Goal: Information Seeking & Learning: Learn about a topic

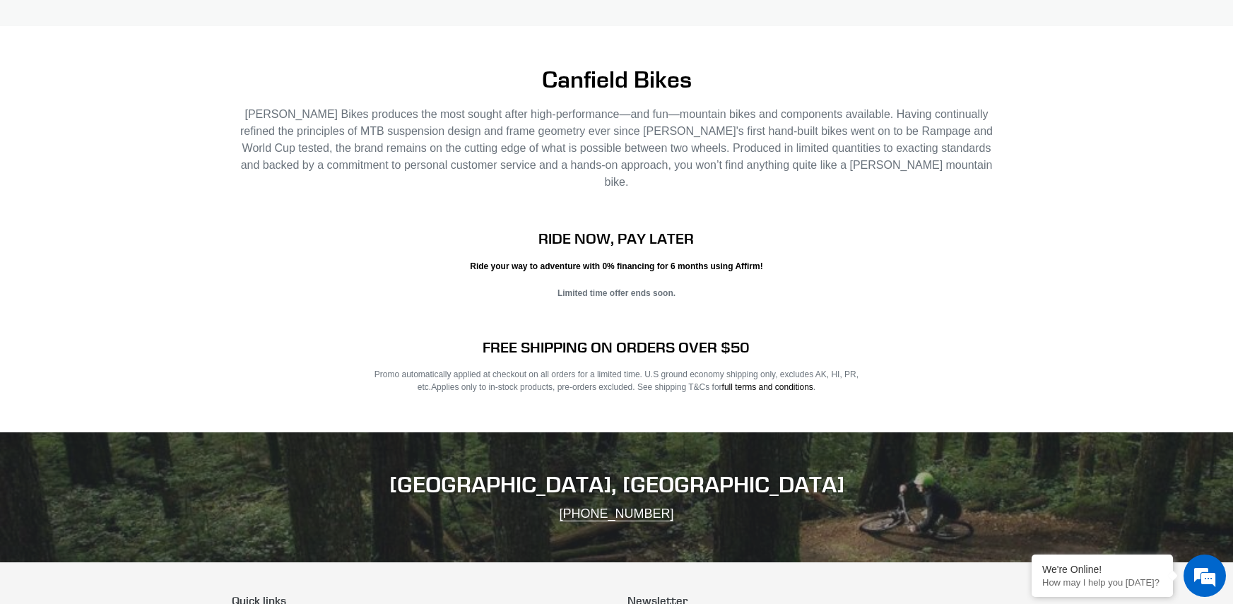
scroll to position [2468, 0]
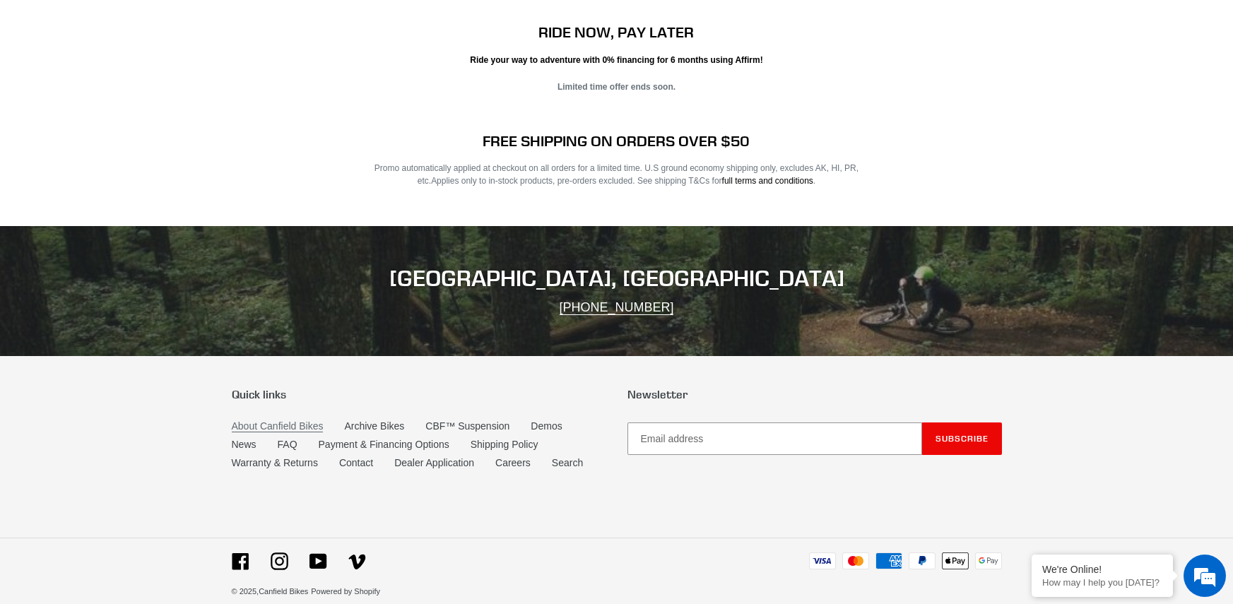
click at [256, 421] on link "About Canfield Bikes" at bounding box center [278, 427] width 92 height 12
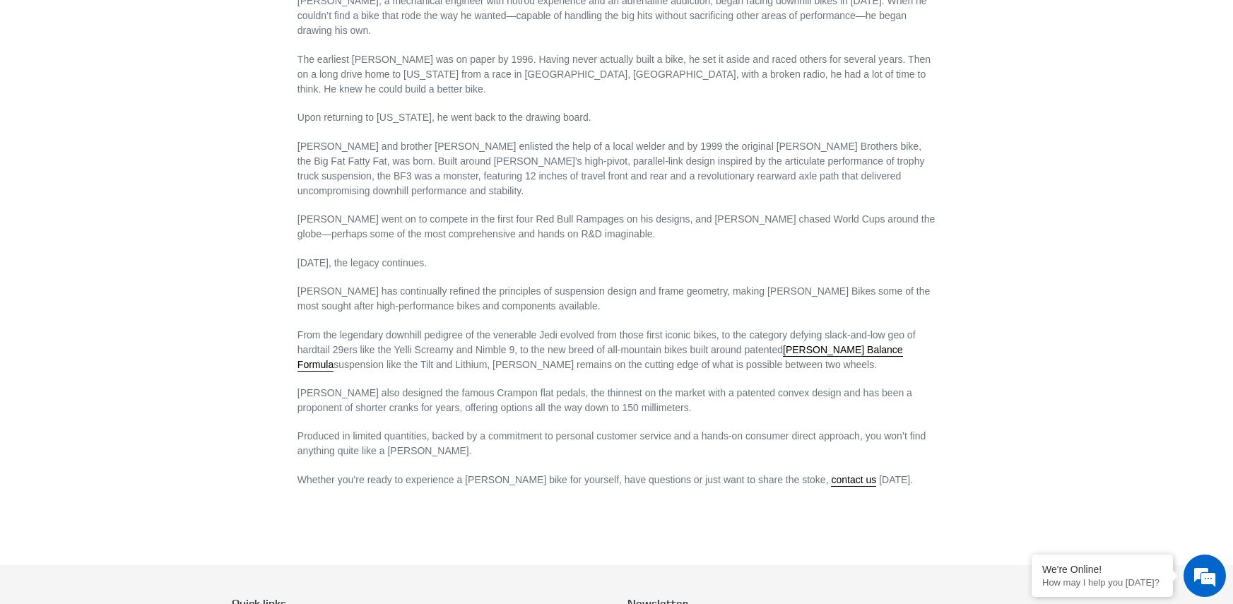
scroll to position [707, 0]
click at [837, 343] on link "Canfield Balance Formula" at bounding box center [601, 357] width 606 height 28
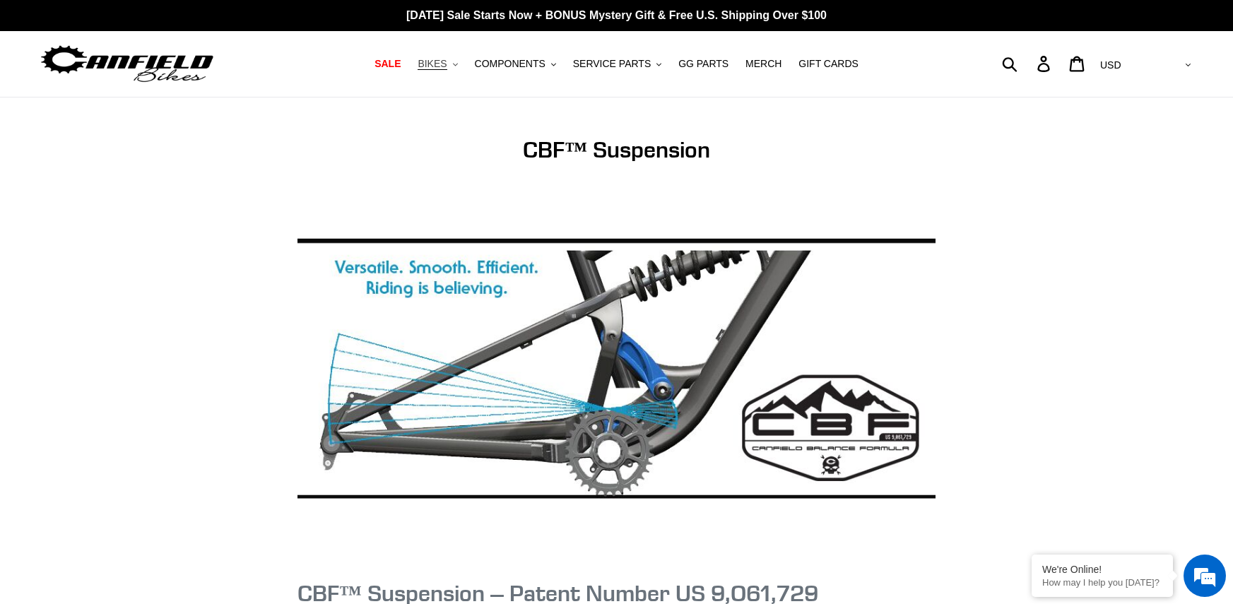
click at [458, 64] on icon ".cls-1{fill:#231f20}" at bounding box center [455, 64] width 5 height 5
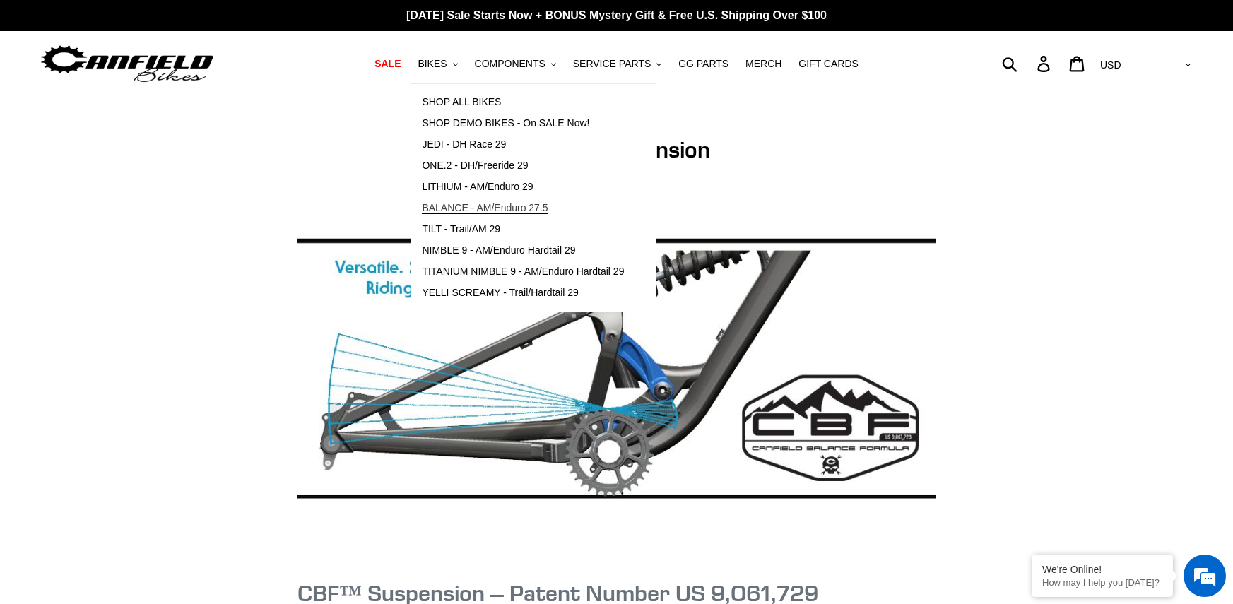
click at [489, 213] on span "BALANCE - AM/Enduro 27.5" at bounding box center [485, 208] width 126 height 12
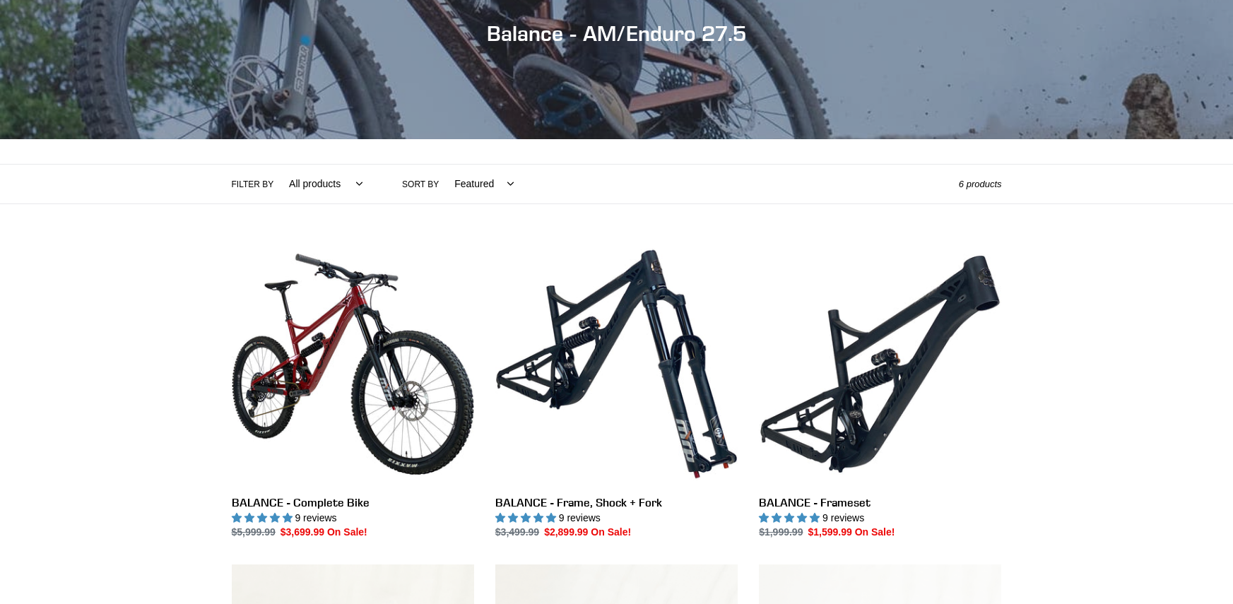
scroll to position [353, 0]
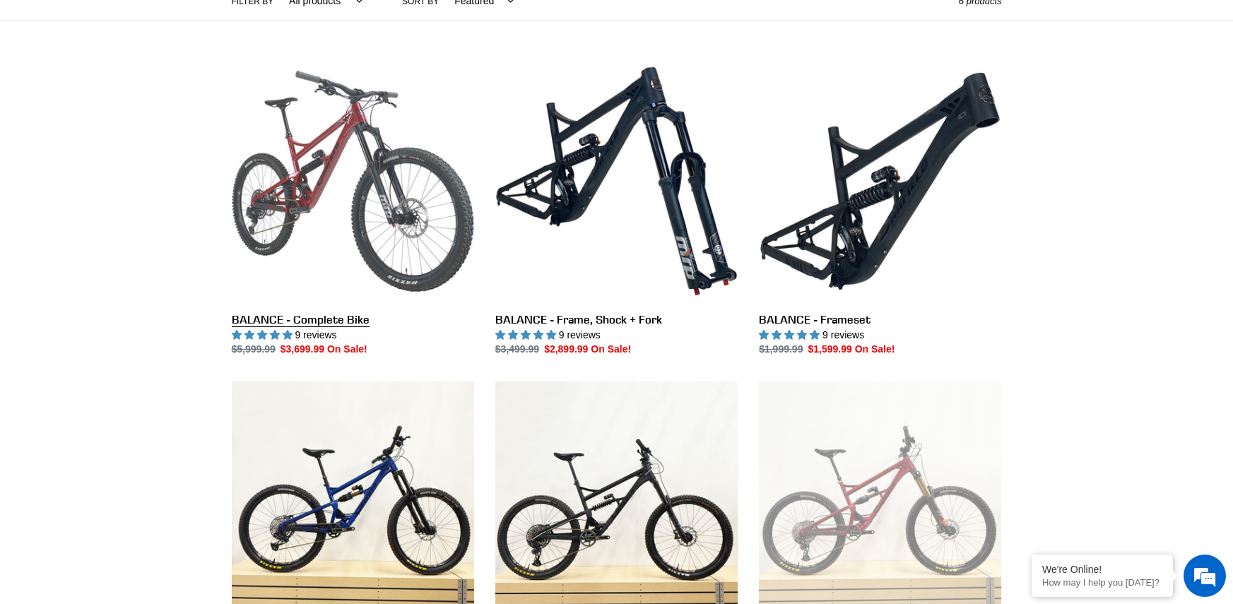
click at [328, 314] on link "BALANCE - Complete Bike" at bounding box center [353, 209] width 242 height 298
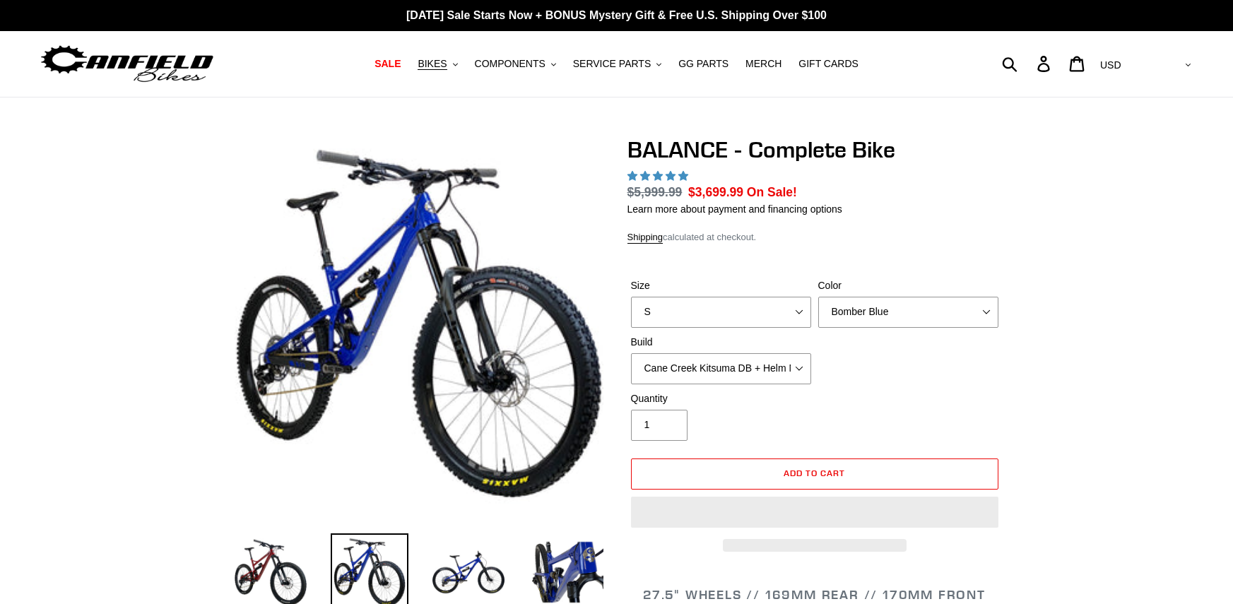
select select "highest-rating"
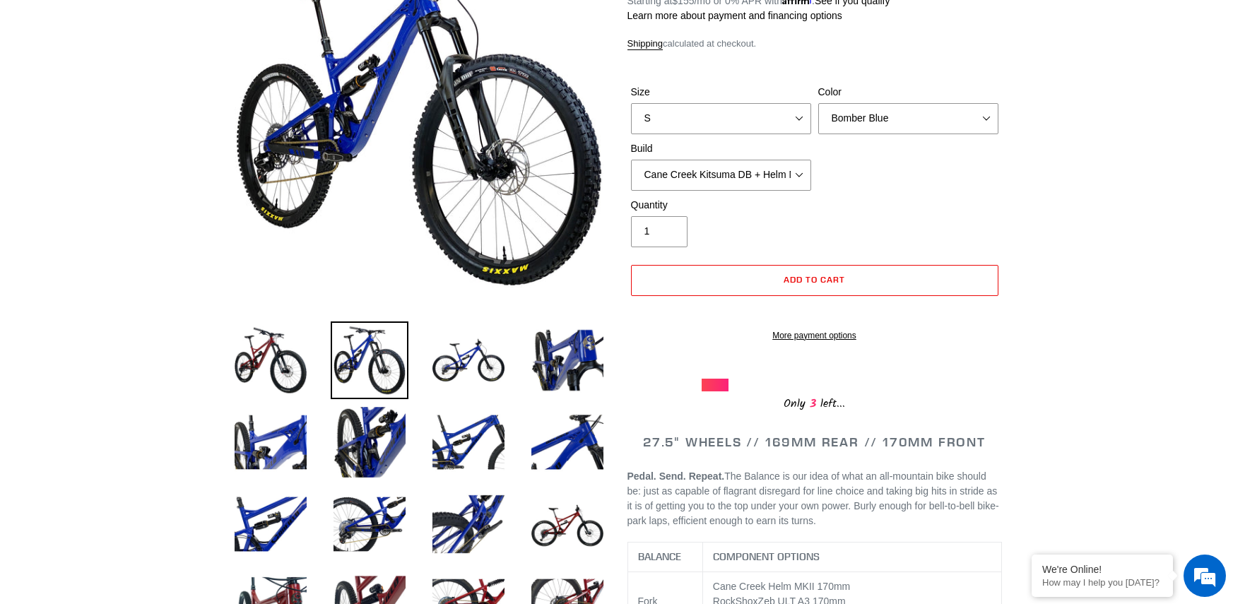
scroll to position [141, 0]
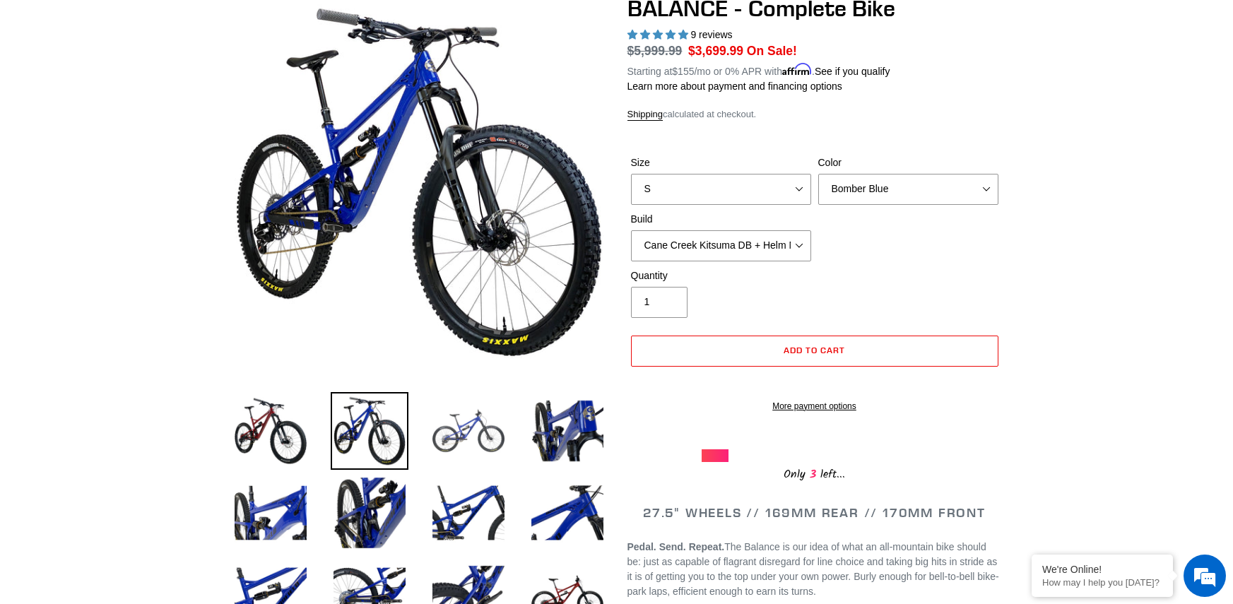
click at [475, 429] on img at bounding box center [469, 431] width 78 height 78
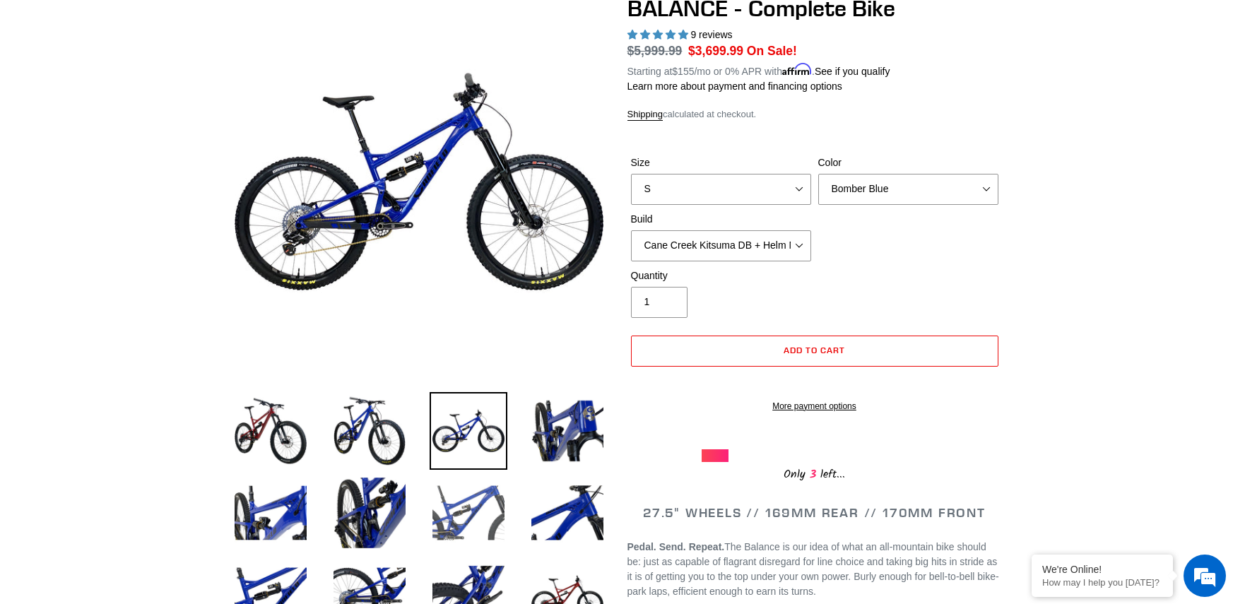
click at [466, 514] on img at bounding box center [469, 513] width 78 height 78
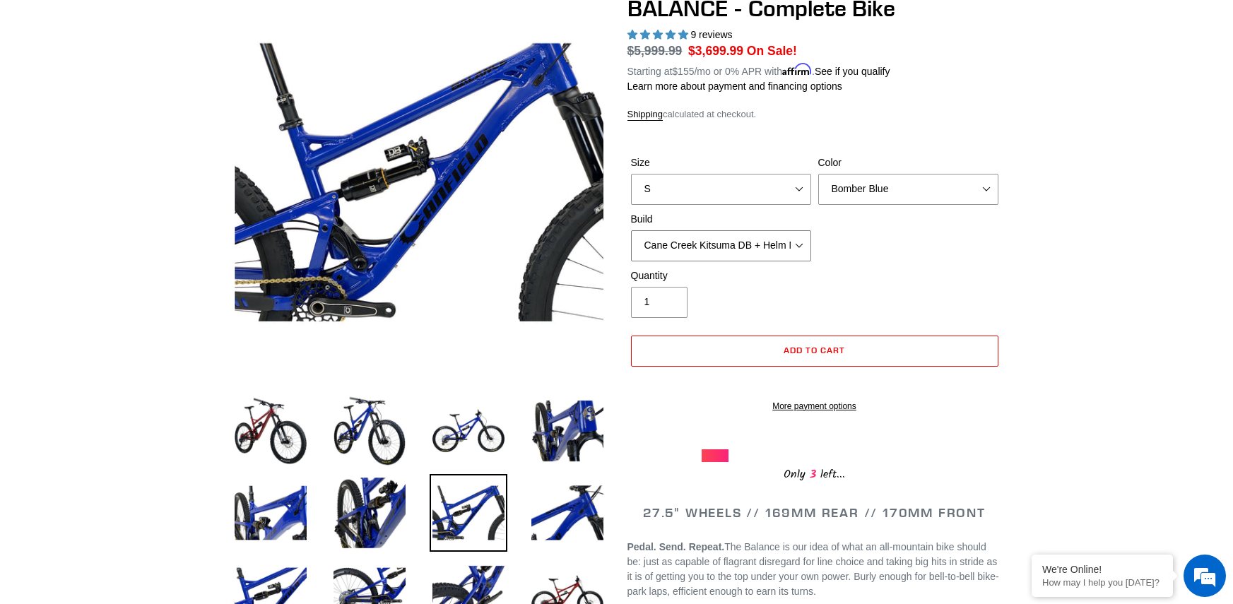
drag, startPoint x: 784, startPoint y: 247, endPoint x: 776, endPoint y: 247, distance: 8.5
click at [784, 247] on select "Cane Creek Kitsuma DB + Helm MKII + SRAM GX Cane Creek Kitsuma DB + Helm MKII +…" at bounding box center [721, 245] width 180 height 31
click at [631, 230] on select "Cane Creek Kitsuma DB + Helm MKII + SRAM GX Cane Creek Kitsuma DB + Helm MKII +…" at bounding box center [721, 245] width 180 height 31
click at [887, 194] on select "Bomber Blue Goat's Blood Stealth Black" at bounding box center [908, 189] width 180 height 31
click at [818, 174] on select "Bomber Blue Goat's Blood Stealth Black" at bounding box center [908, 189] width 180 height 31
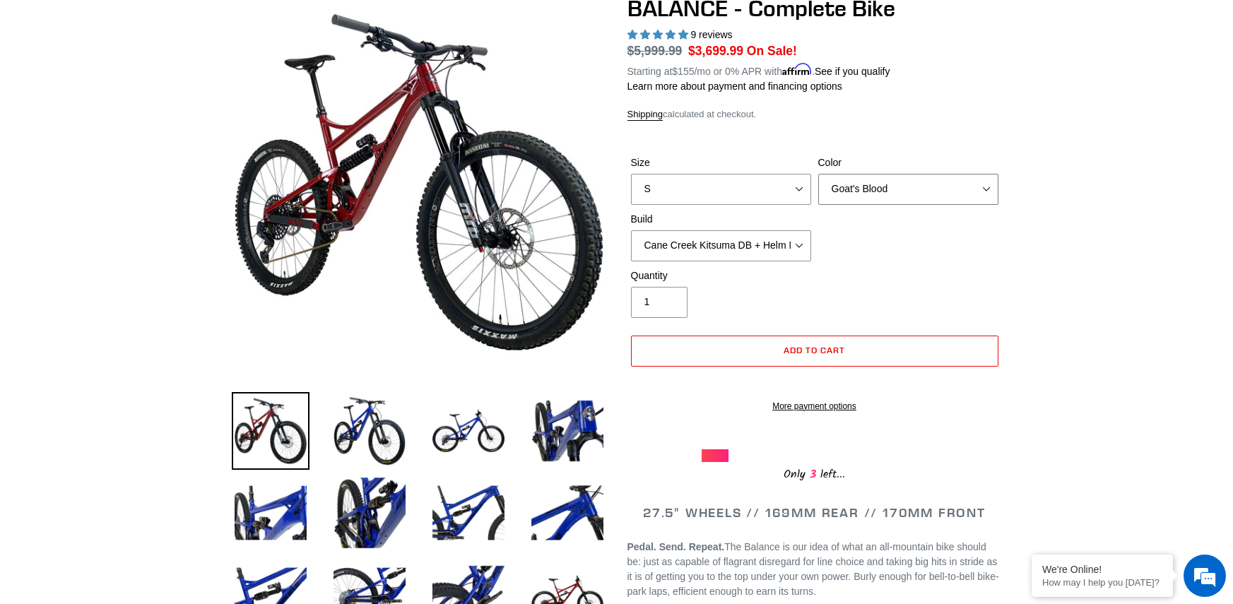
click at [890, 193] on select "Bomber Blue Goat's Blood Stealth Black" at bounding box center [908, 189] width 180 height 31
click at [818, 174] on select "Bomber Blue Goat's Blood Stealth Black" at bounding box center [908, 189] width 180 height 31
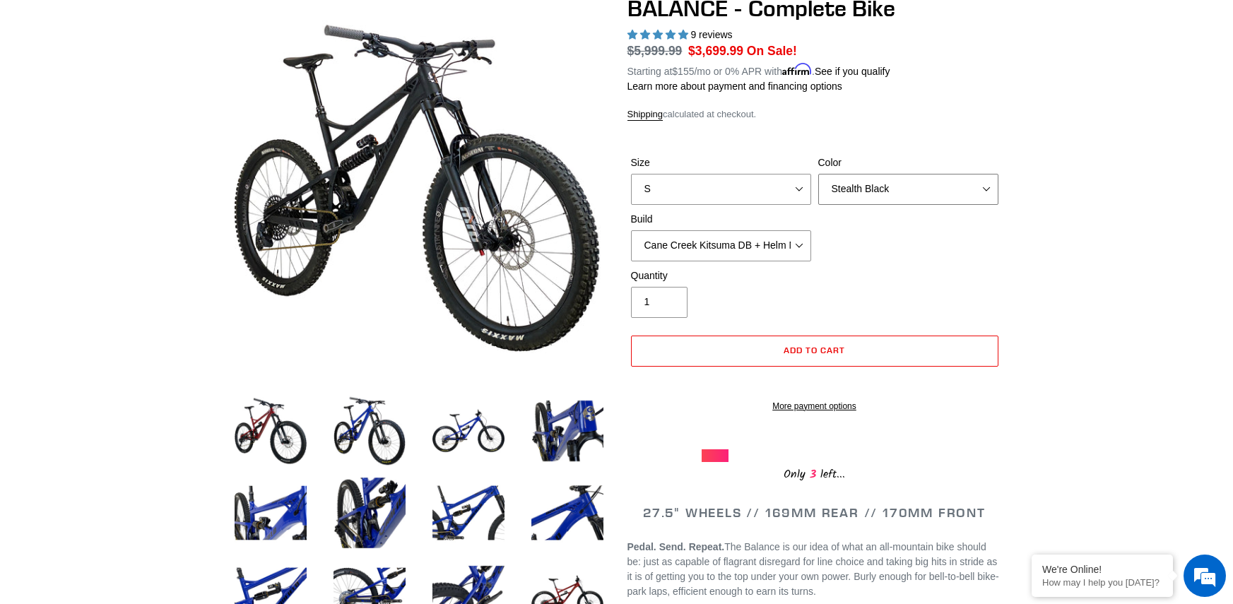
click at [884, 192] on select "Bomber Blue Goat's Blood Stealth Black" at bounding box center [908, 189] width 180 height 31
select select "Bomber Blue"
click at [818, 174] on select "Bomber Blue Goat's Blood Stealth Black" at bounding box center [908, 189] width 180 height 31
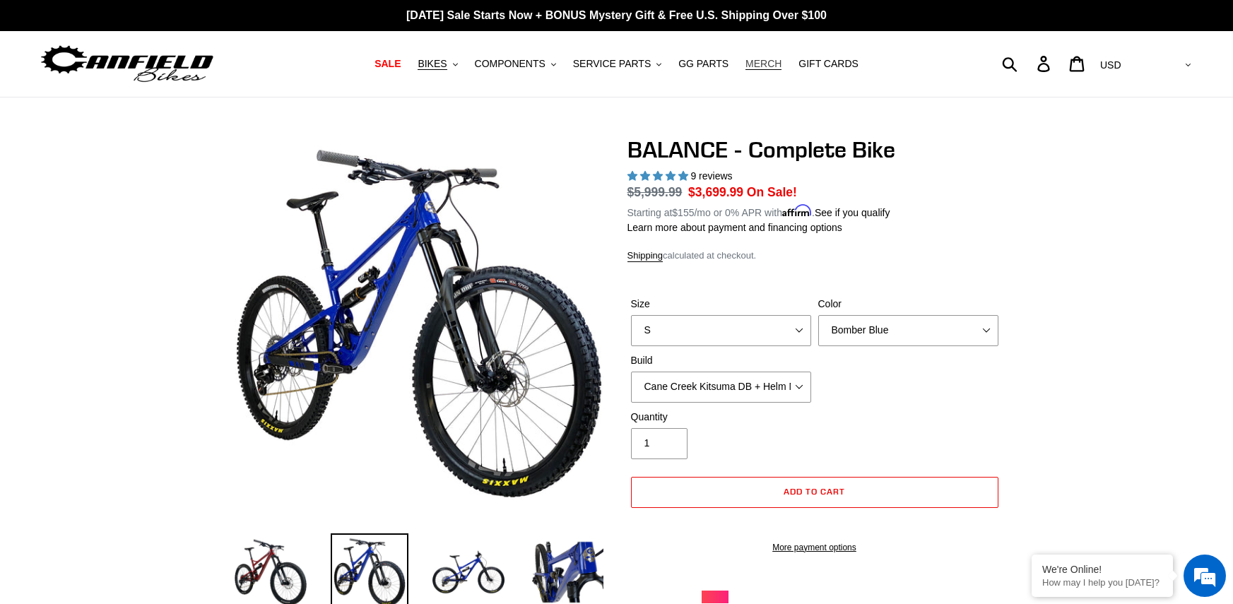
click at [746, 59] on span "MERCH" at bounding box center [764, 64] width 36 height 12
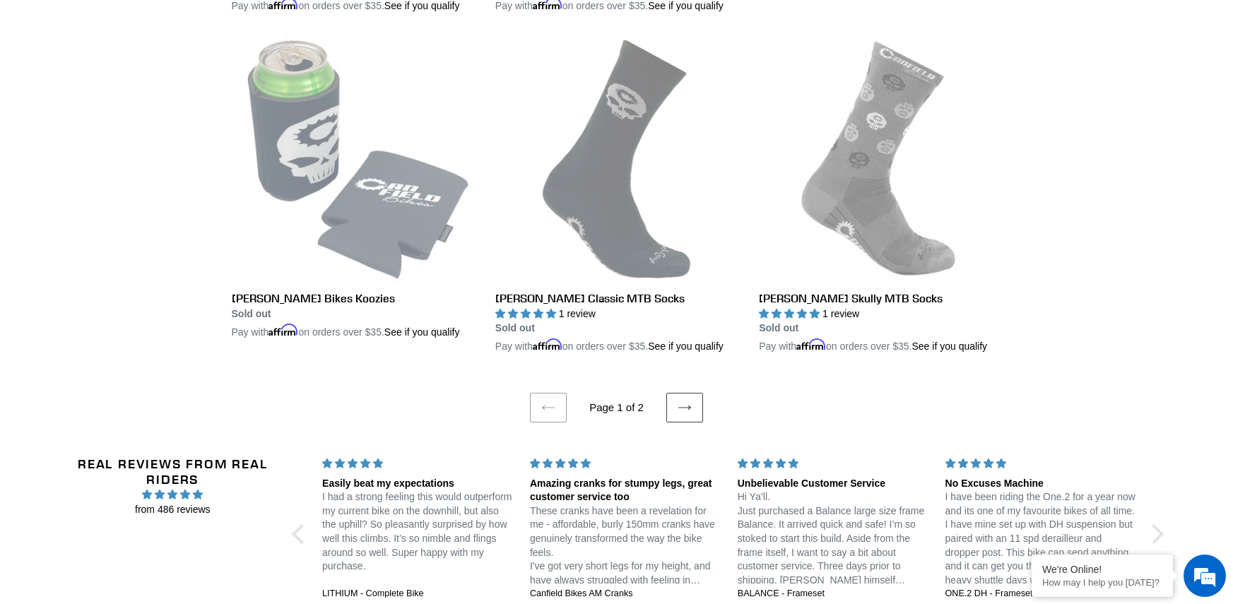
scroll to position [2968, 0]
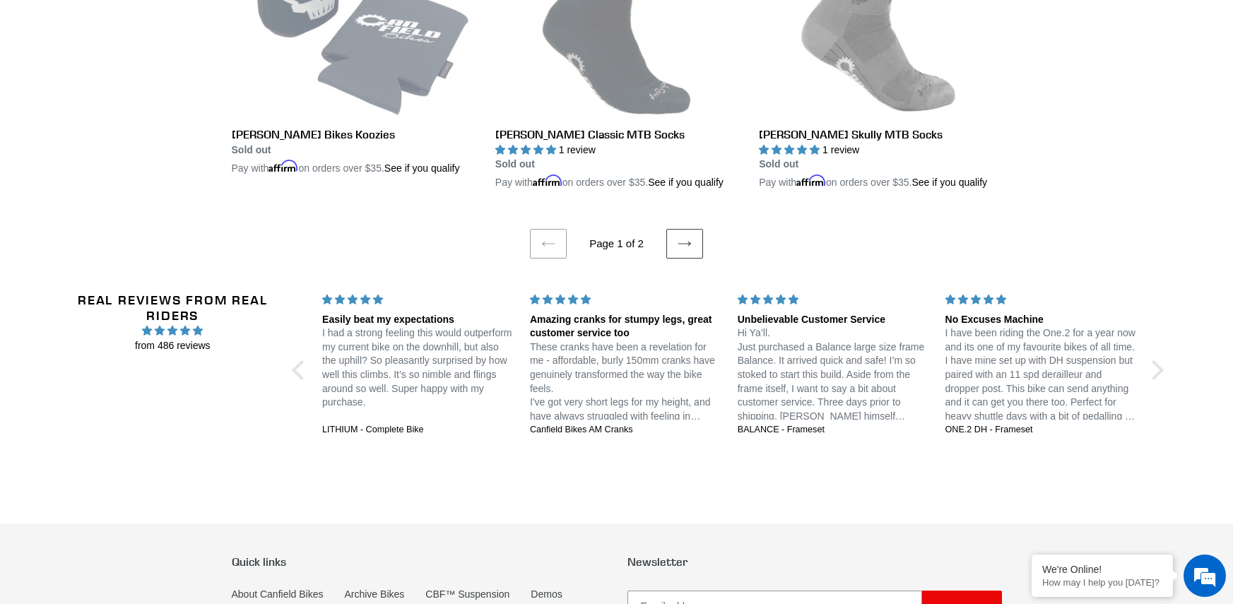
click at [687, 230] on ul "Previous page Page 1 of 2 Next page" at bounding box center [617, 224] width 770 height 69
click at [687, 237] on link "Next page" at bounding box center [684, 244] width 37 height 30
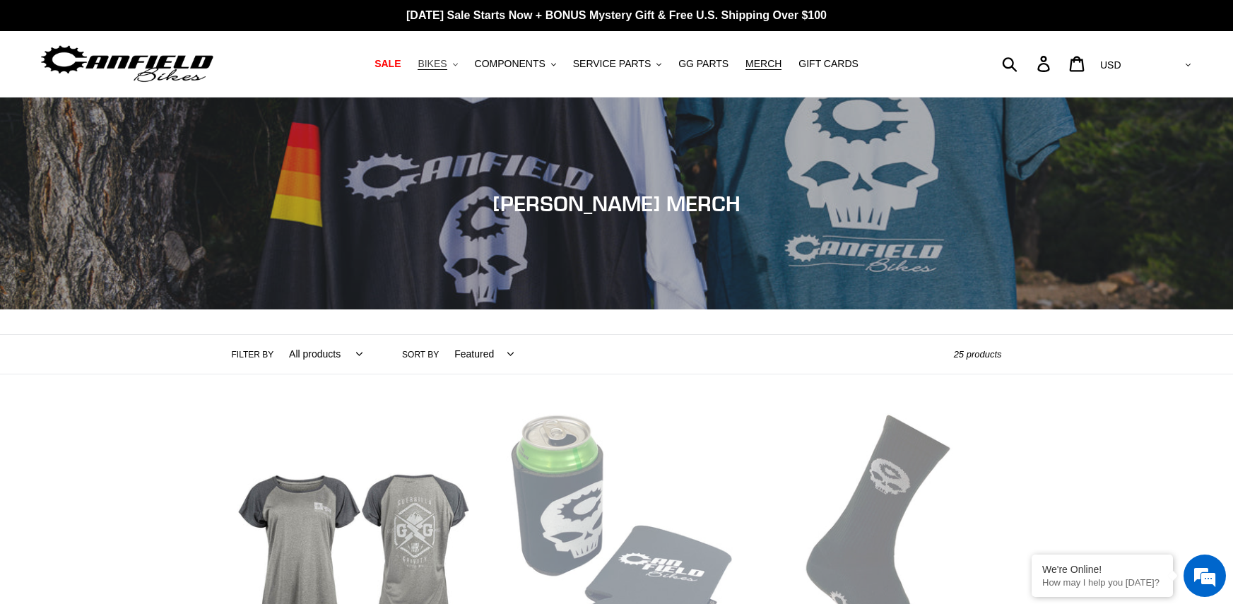
click at [447, 67] on span "BIKES" at bounding box center [432, 64] width 29 height 12
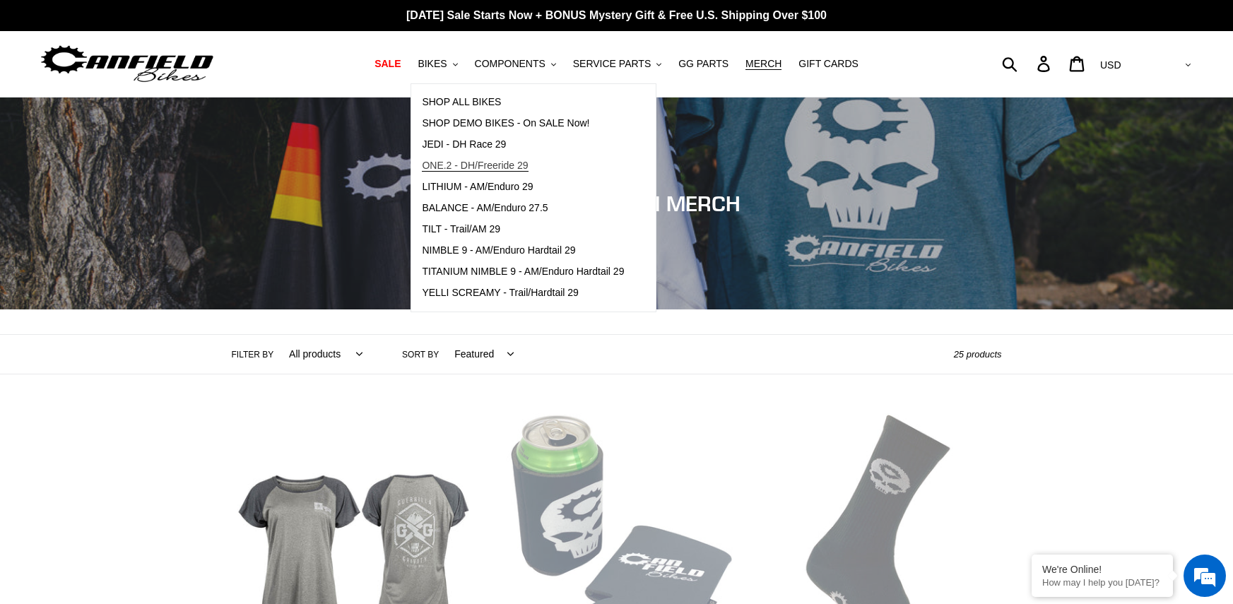
click at [488, 163] on span "ONE.2 - DH/Freeride 29" at bounding box center [475, 166] width 106 height 12
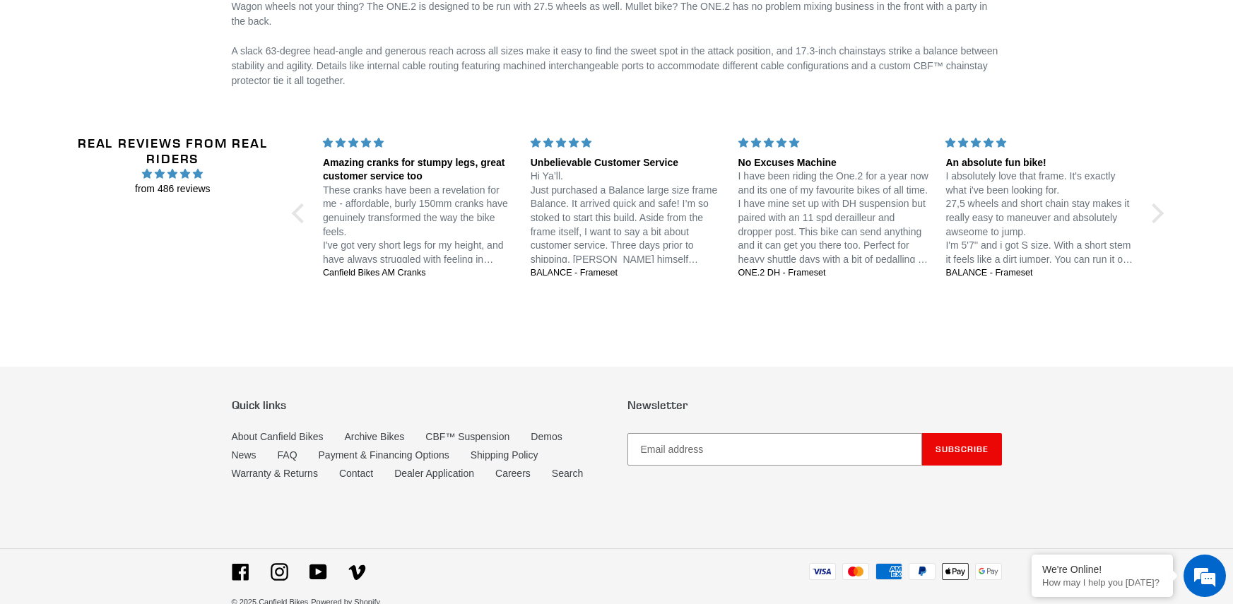
scroll to position [2583, 0]
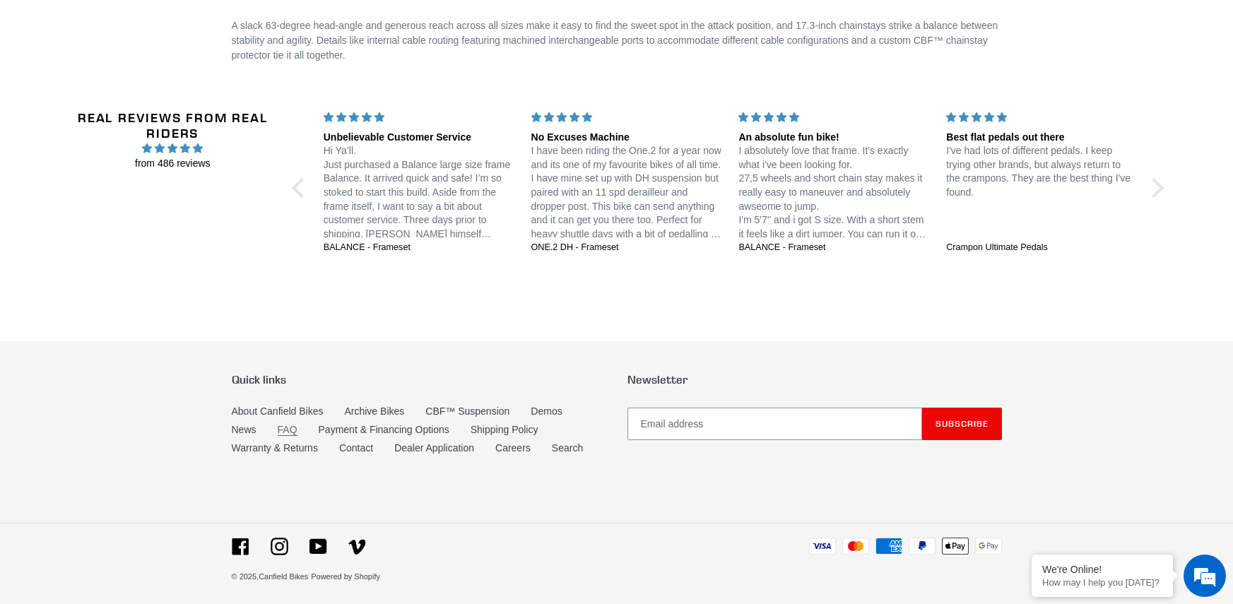
click at [288, 430] on link "FAQ" at bounding box center [288, 430] width 20 height 12
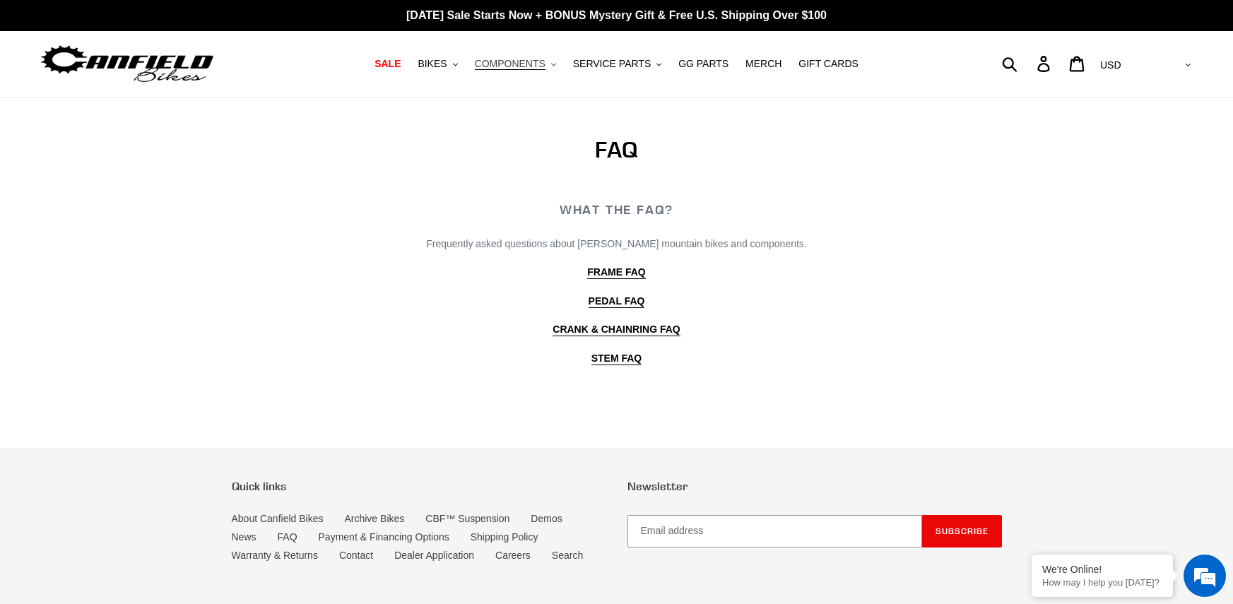
click at [554, 66] on button "COMPONENTS .cls-1{fill:#231f20}" at bounding box center [515, 63] width 95 height 19
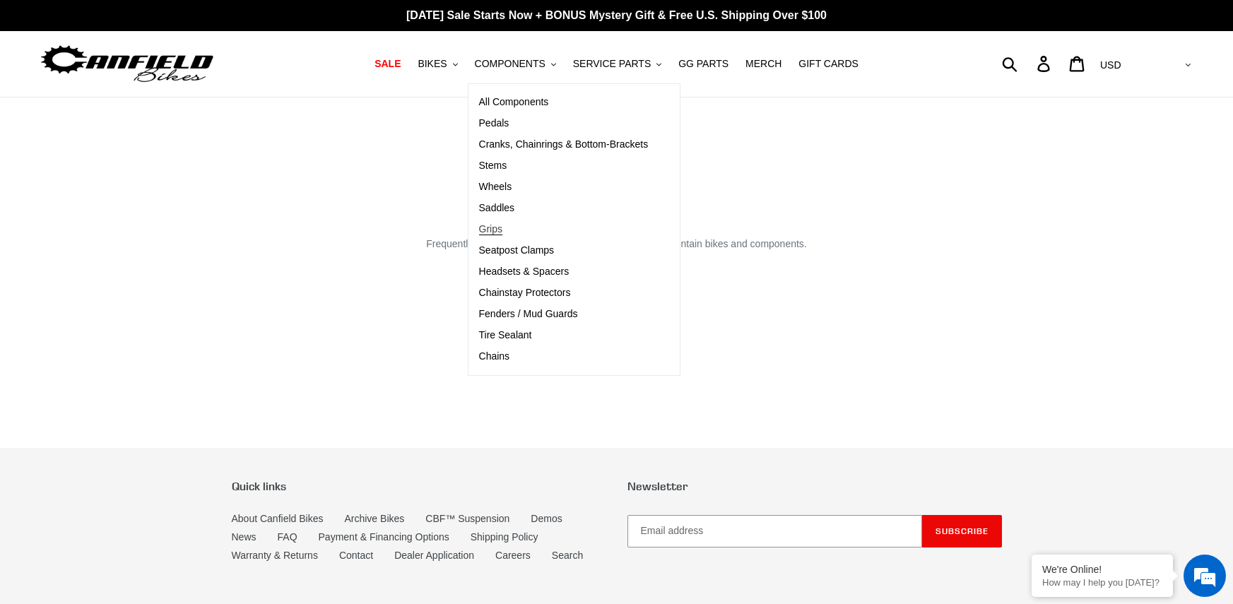
click at [502, 232] on span "Grips" at bounding box center [490, 229] width 23 height 12
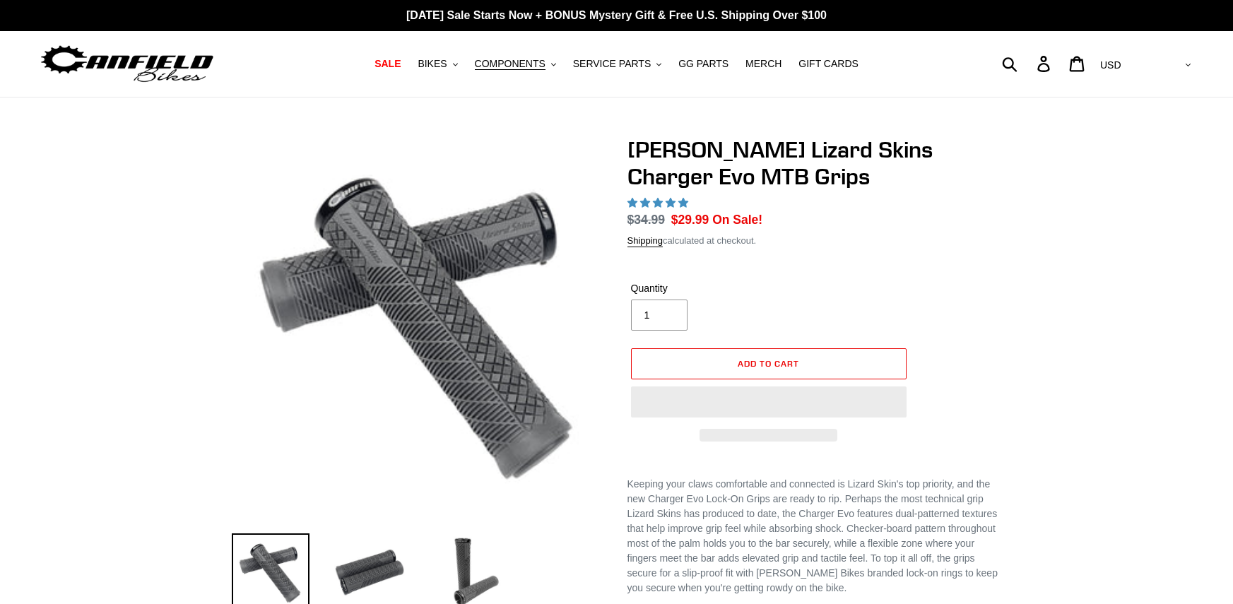
select select "highest-rating"
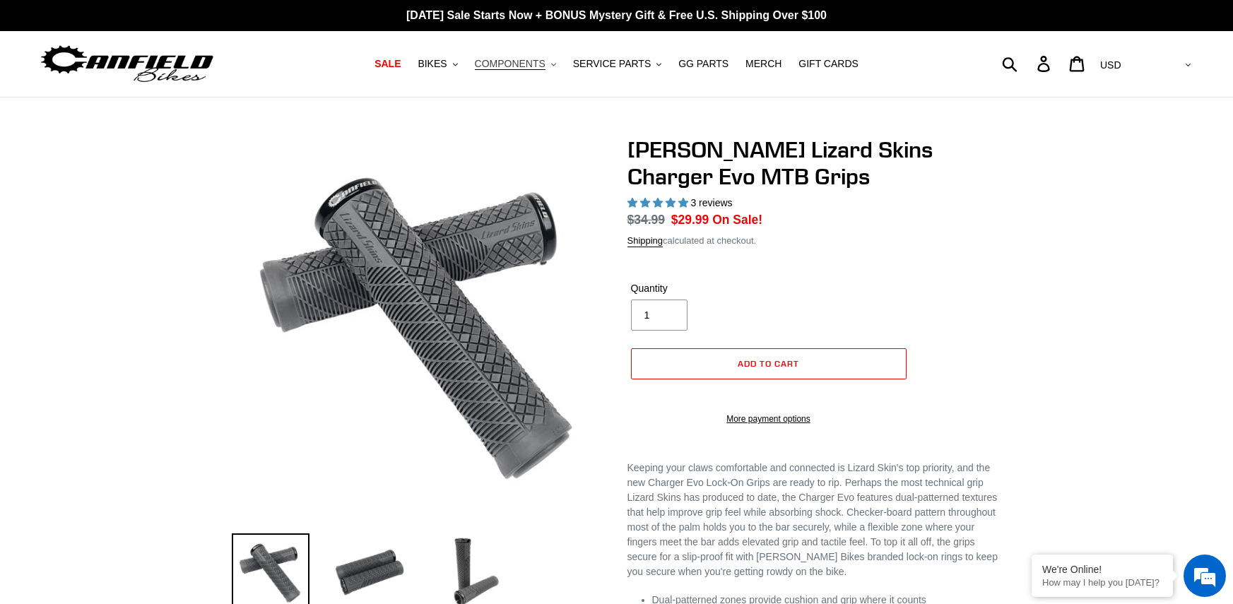
click at [553, 64] on button "COMPONENTS .cls-1{fill:#231f20}" at bounding box center [515, 63] width 95 height 19
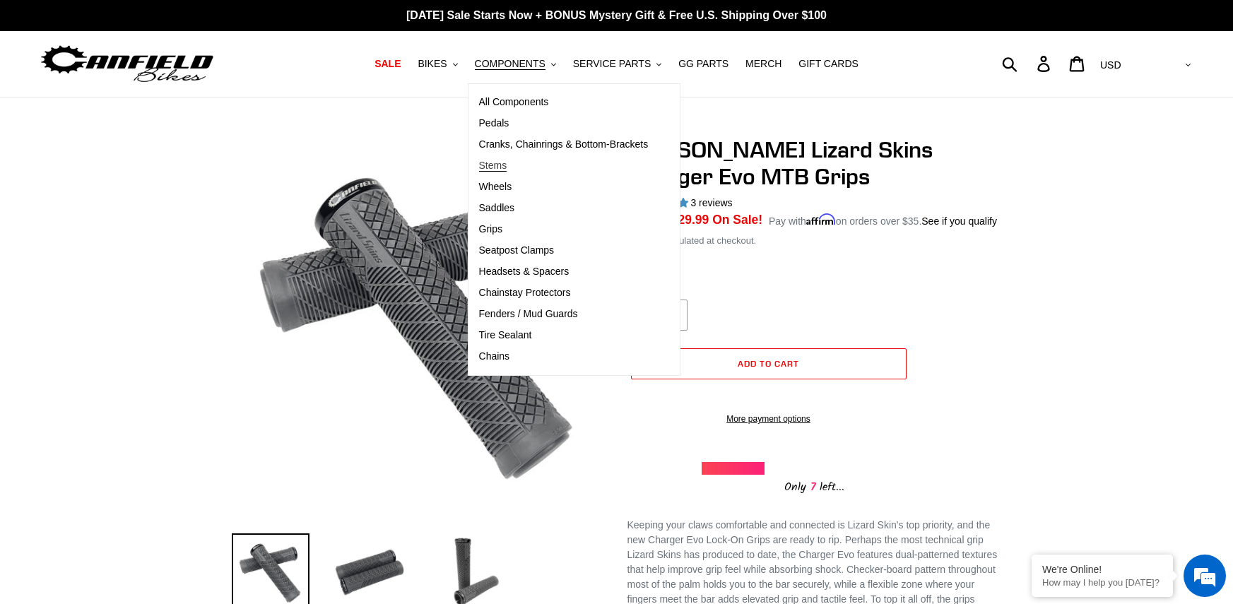
click at [546, 159] on link "Stems" at bounding box center [564, 165] width 191 height 21
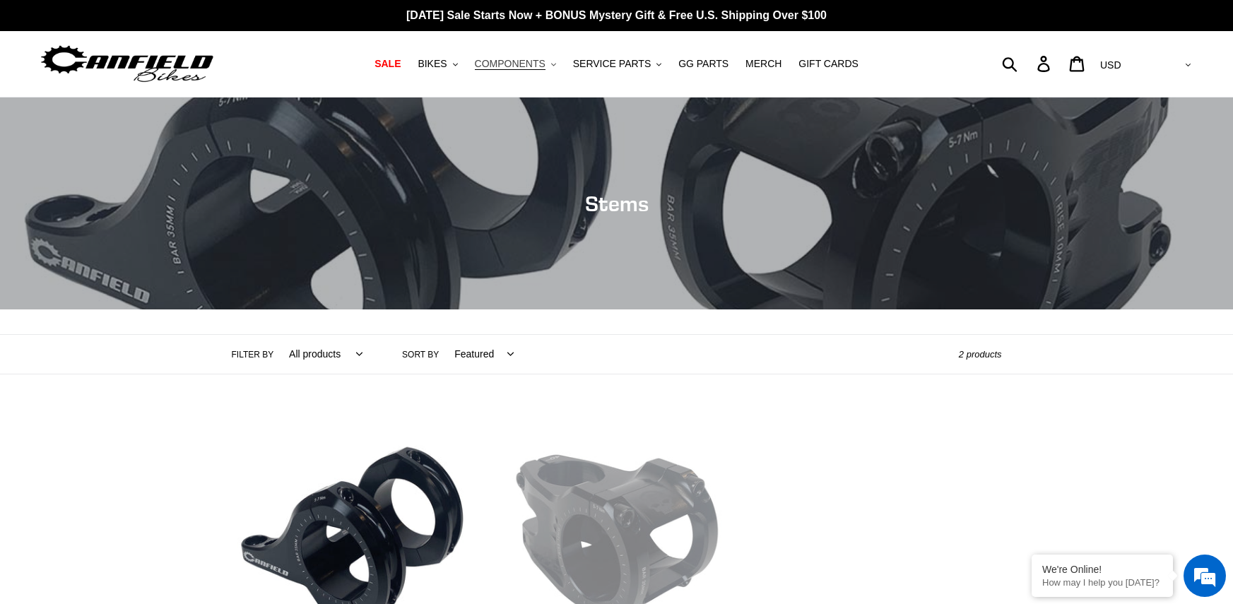
click at [542, 66] on span "COMPONENTS" at bounding box center [510, 64] width 71 height 12
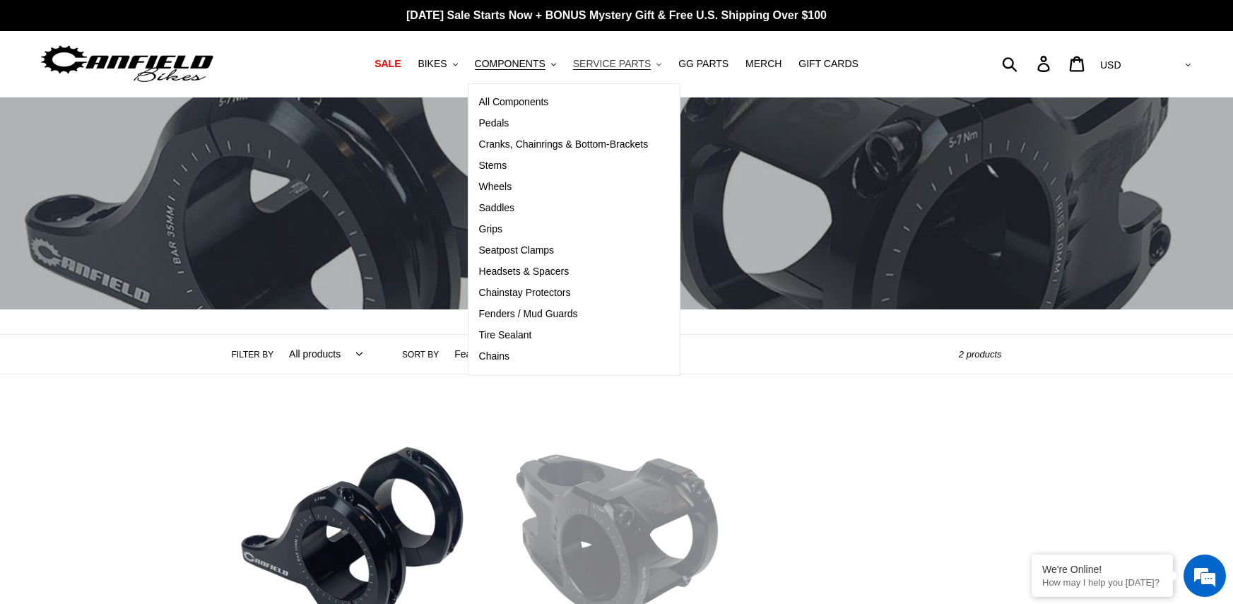
click at [631, 65] on span "SERVICE PARTS" at bounding box center [612, 64] width 78 height 12
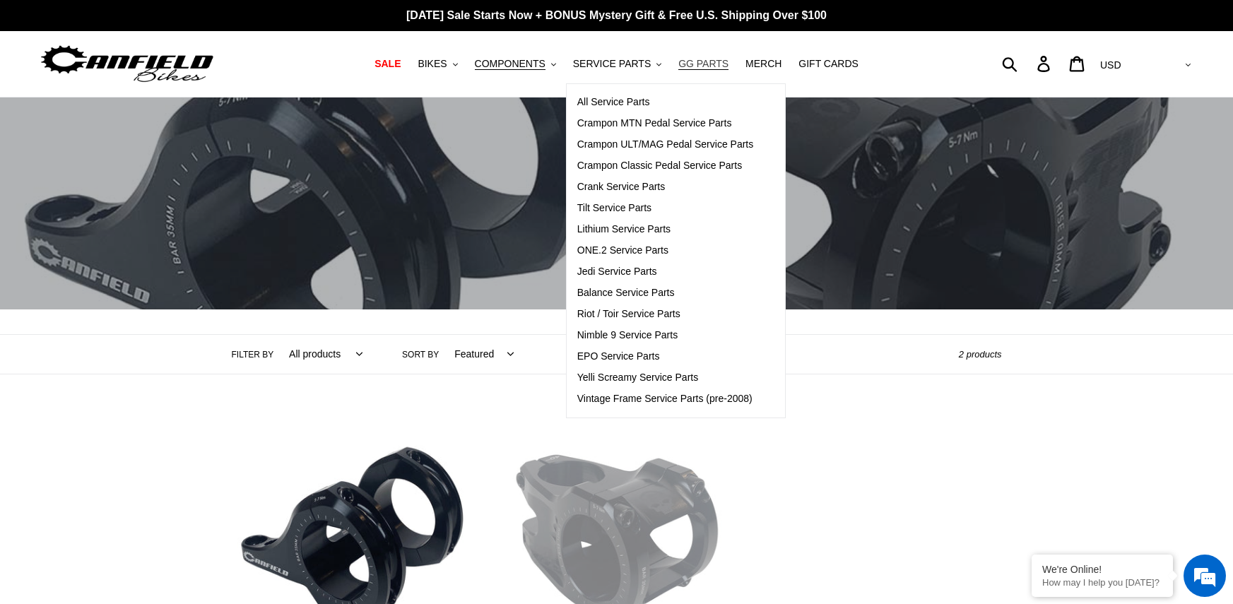
click at [705, 70] on span "GG PARTS" at bounding box center [703, 64] width 50 height 12
